Goal: Navigation & Orientation: Find specific page/section

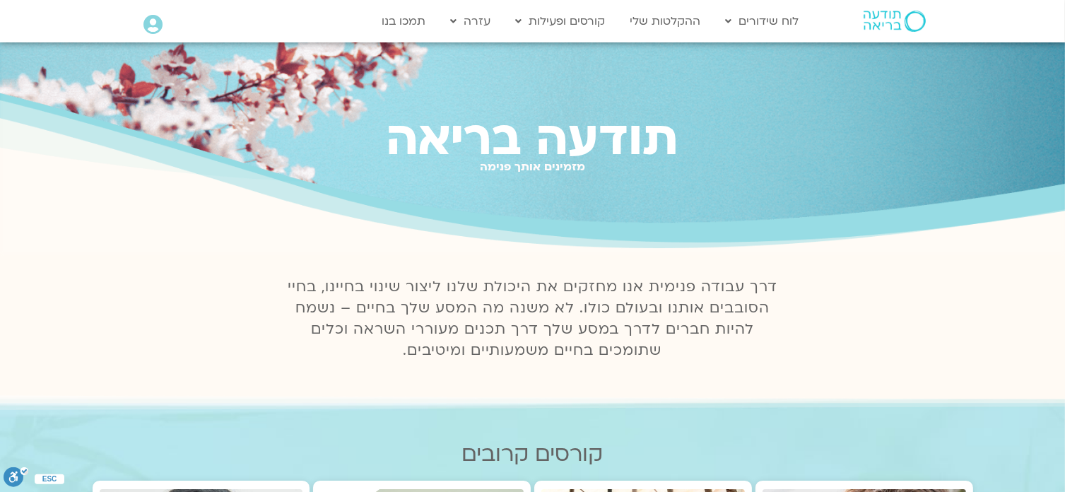
click at [153, 20] on icon at bounding box center [152, 25] width 19 height 20
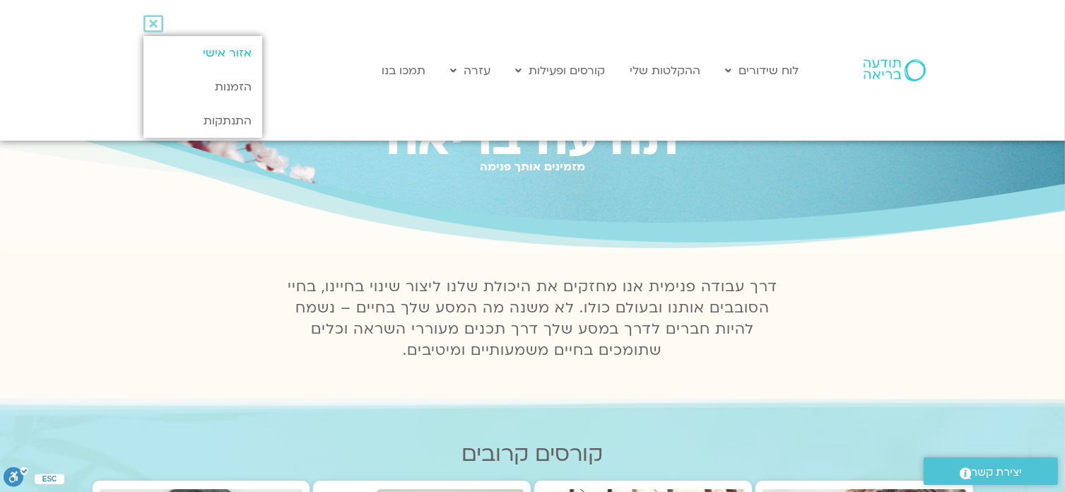
click at [237, 48] on link "אזור אישי" at bounding box center [202, 53] width 118 height 34
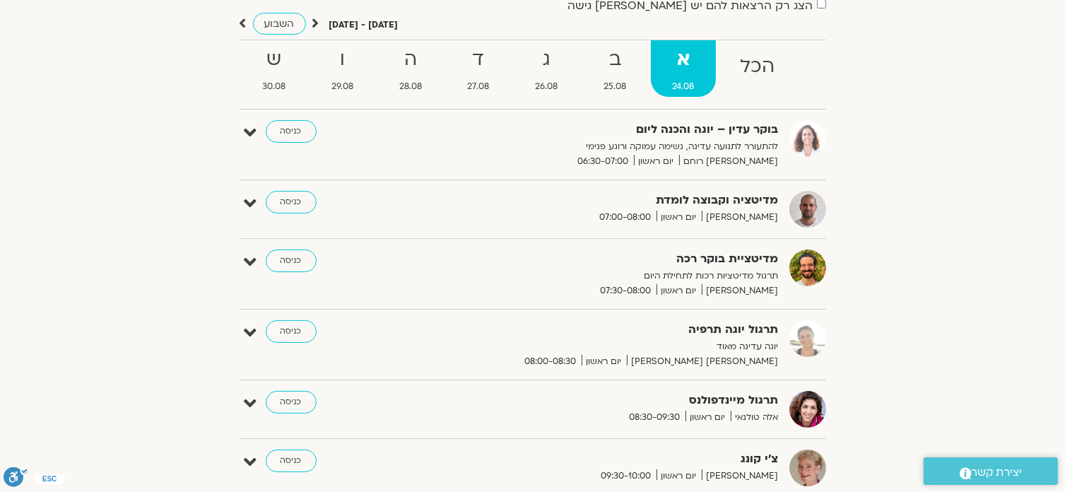
scroll to position [141, 0]
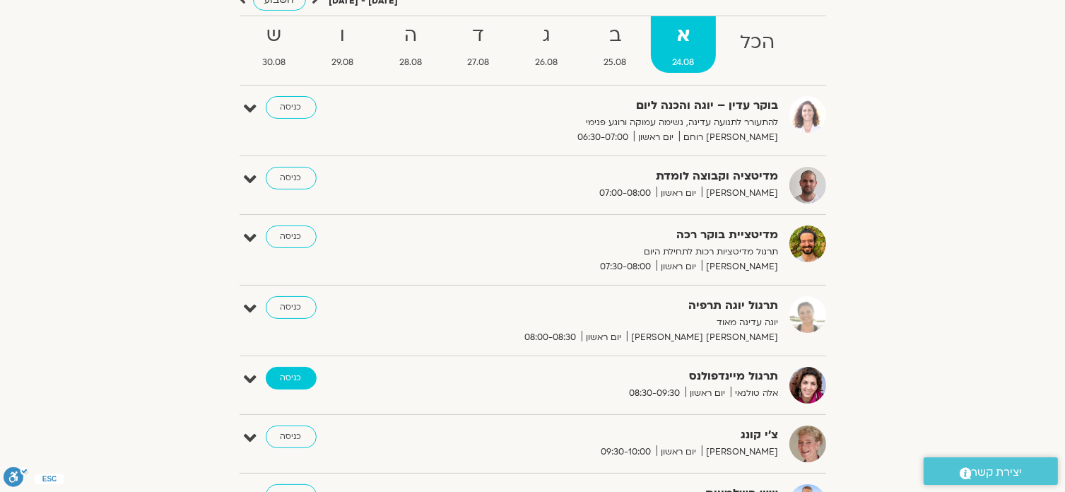
click at [288, 378] on link "כניסה" at bounding box center [291, 378] width 51 height 23
